Goal: Find specific page/section: Find specific page/section

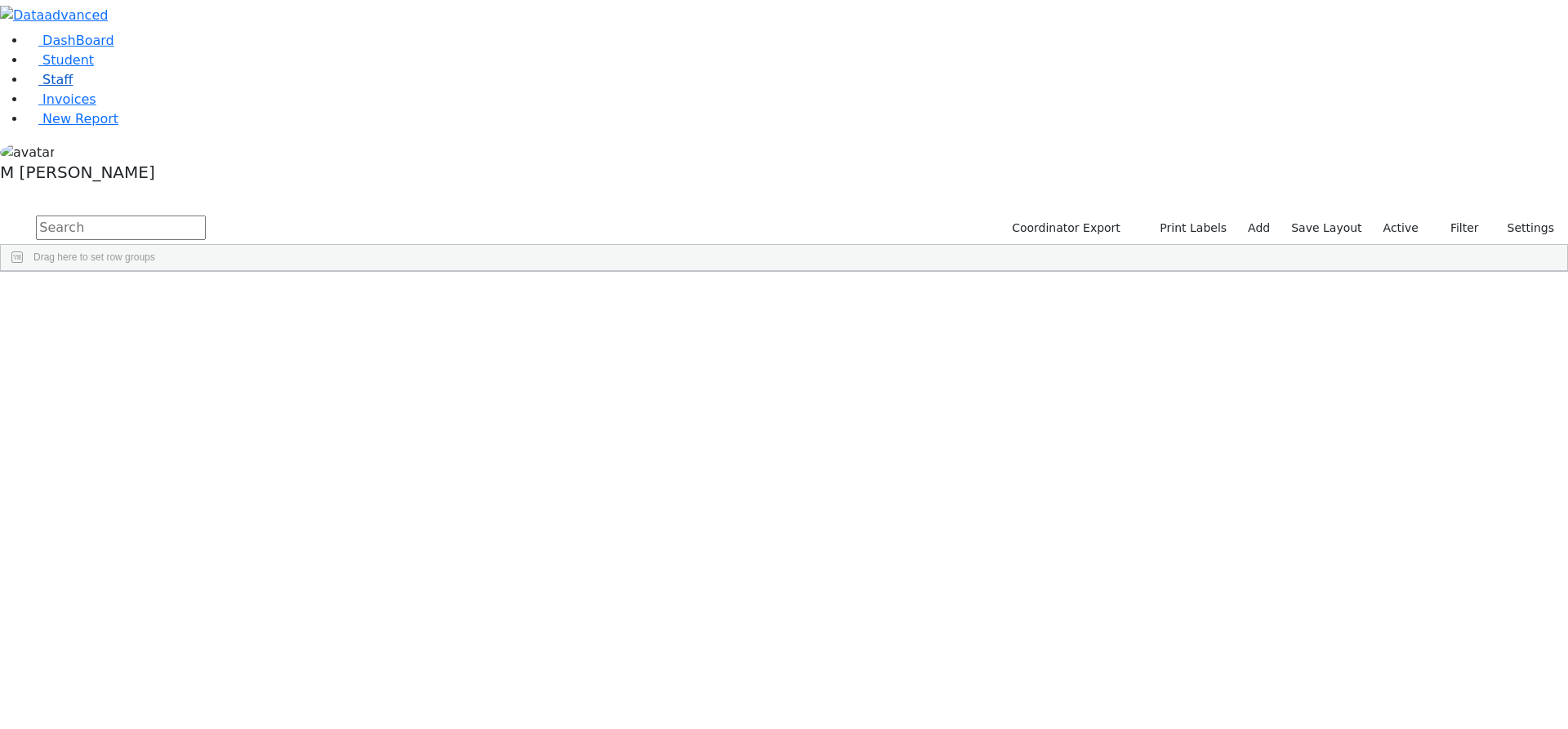
click at [57, 88] on span "Staff" at bounding box center [57, 79] width 31 height 15
drag, startPoint x: 0, startPoint y: 0, endPoint x: 353, endPoint y: 64, distance: 358.8
click at [206, 216] on input "text" at bounding box center [121, 228] width 170 height 25
type input "blei"
click at [85, 48] on link "DashBoard" at bounding box center [70, 40] width 88 height 15
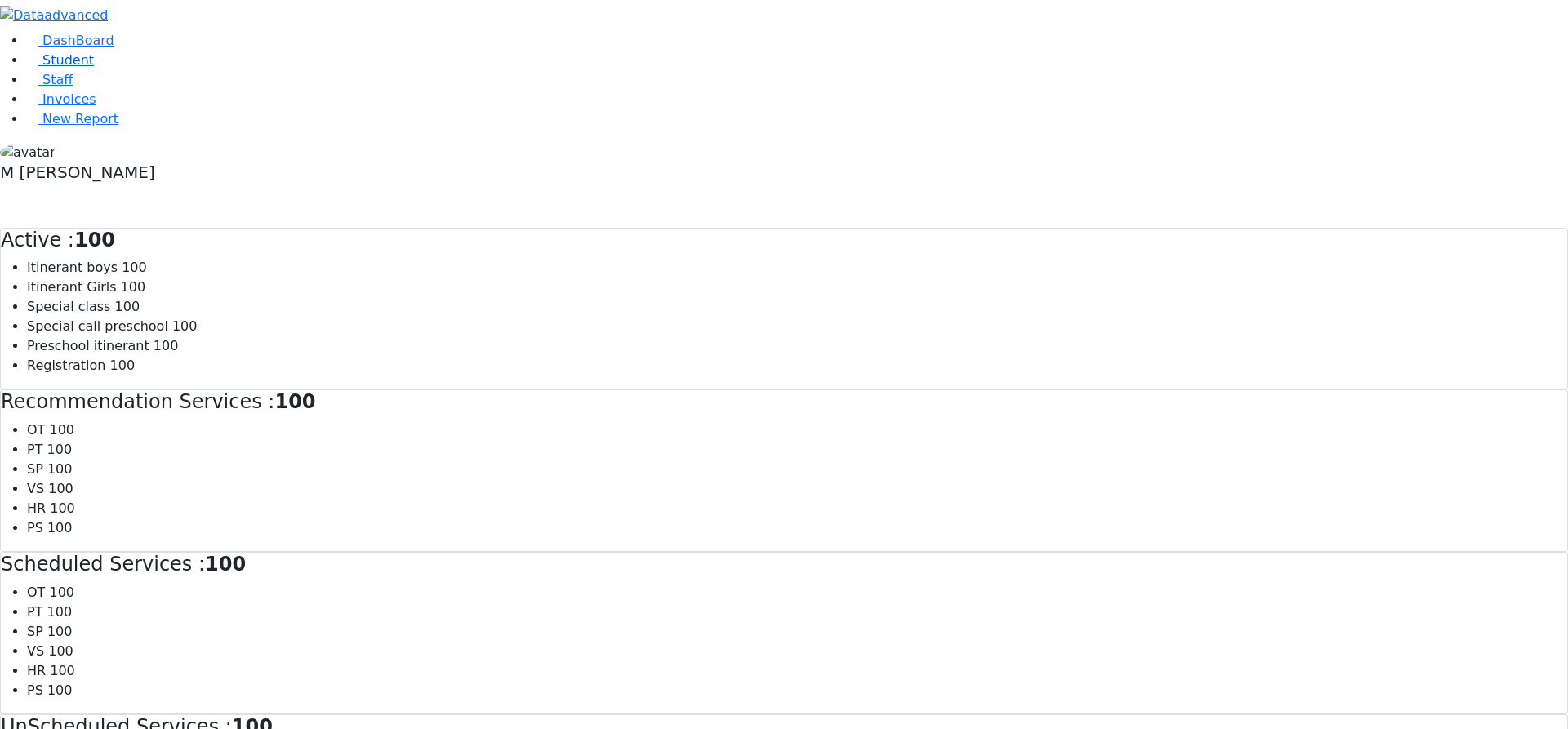
click at [70, 68] on span "Student" at bounding box center [68, 60] width 52 height 15
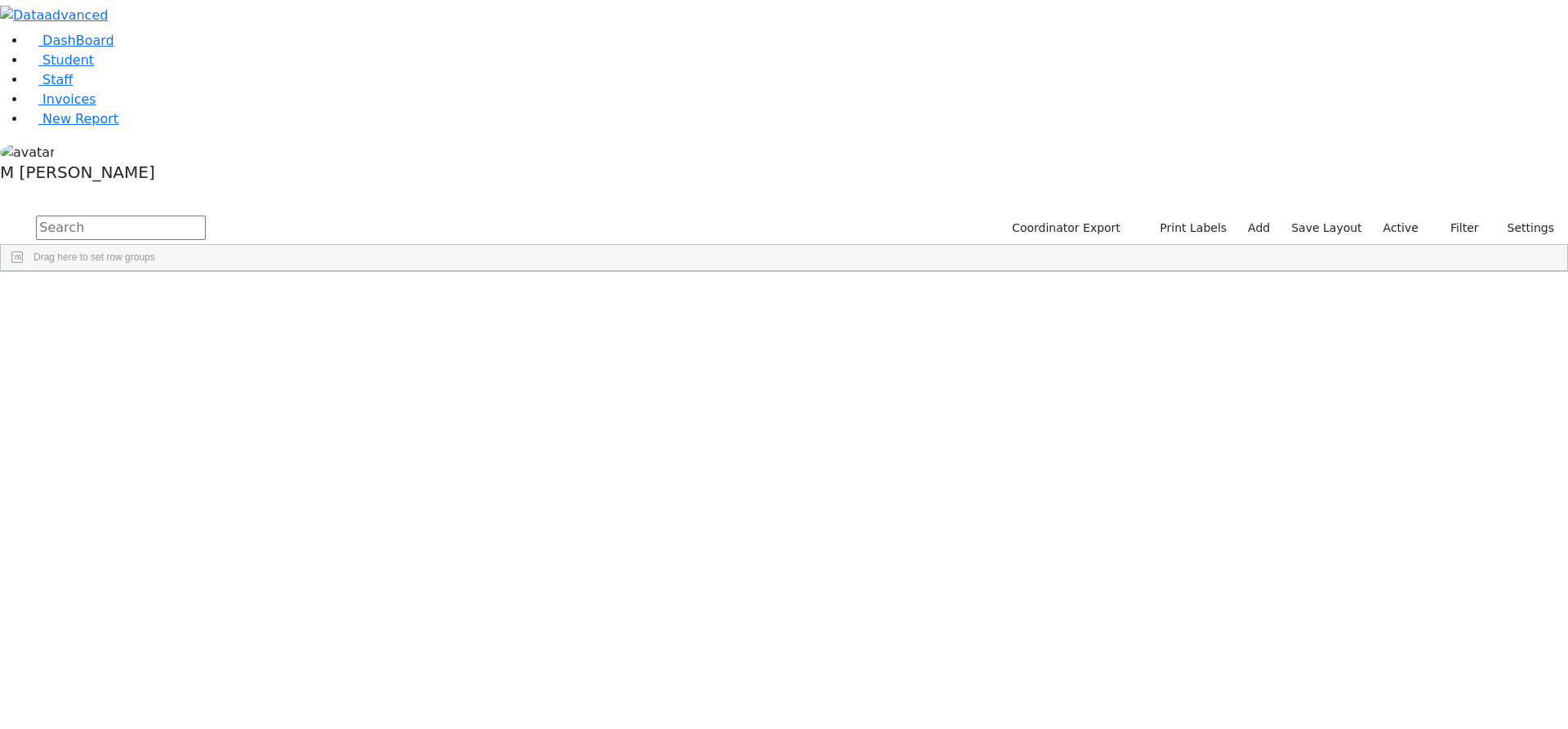
click at [206, 216] on input "text" at bounding box center [121, 228] width 170 height 25
type input "[PERSON_NAME]"
click at [242, 710] on div "[PERSON_NAME]" at bounding box center [203, 721] width 78 height 23
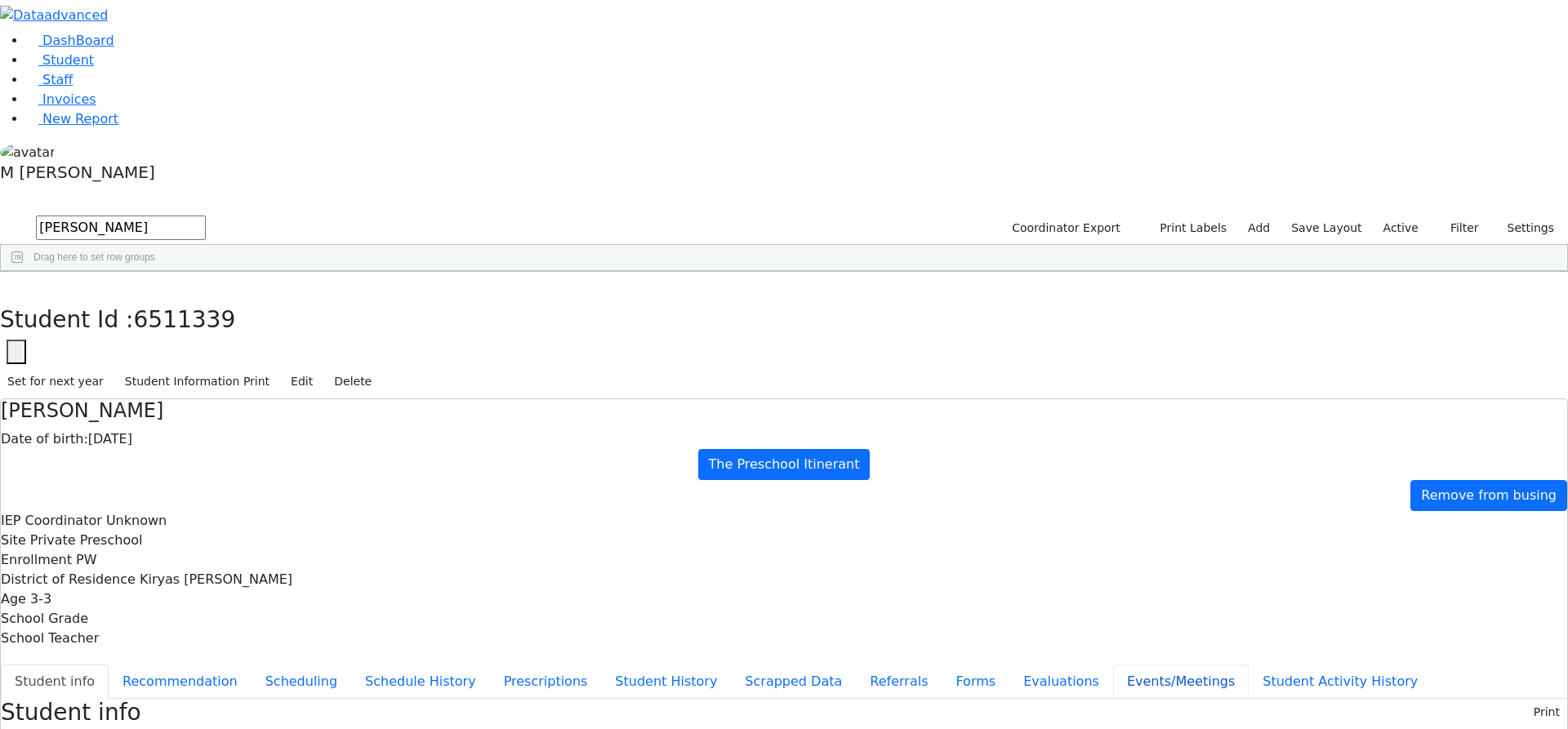
click at [1113, 664] on button "Events/Meetings" at bounding box center [1181, 681] width 136 height 34
click at [109, 664] on button "Student info" at bounding box center [54, 681] width 108 height 34
